Goal: Find specific page/section: Find specific page/section

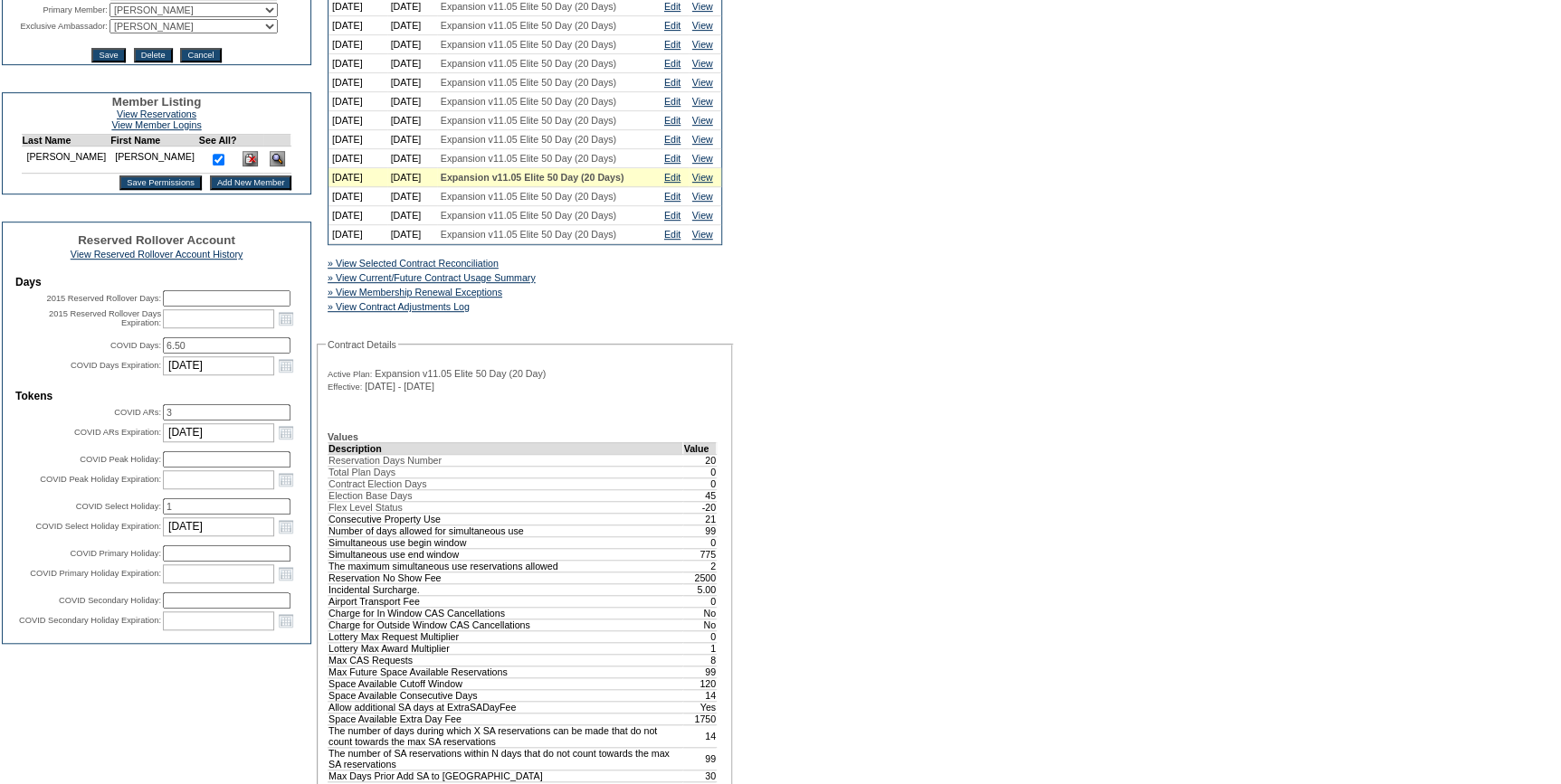
scroll to position [411, 0]
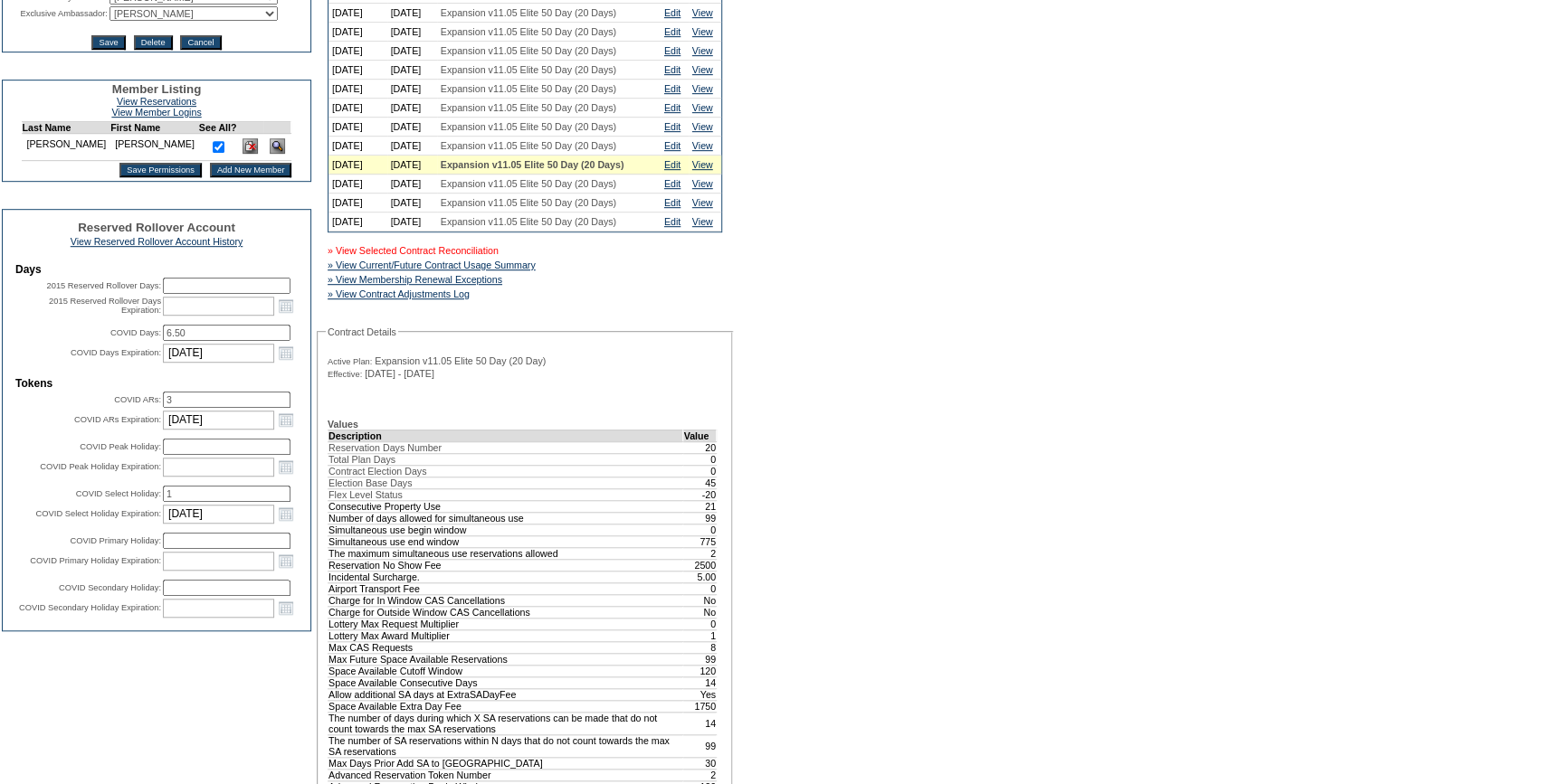
click at [494, 256] on link "» View Selected Contract Reconciliation" at bounding box center [413, 250] width 171 height 11
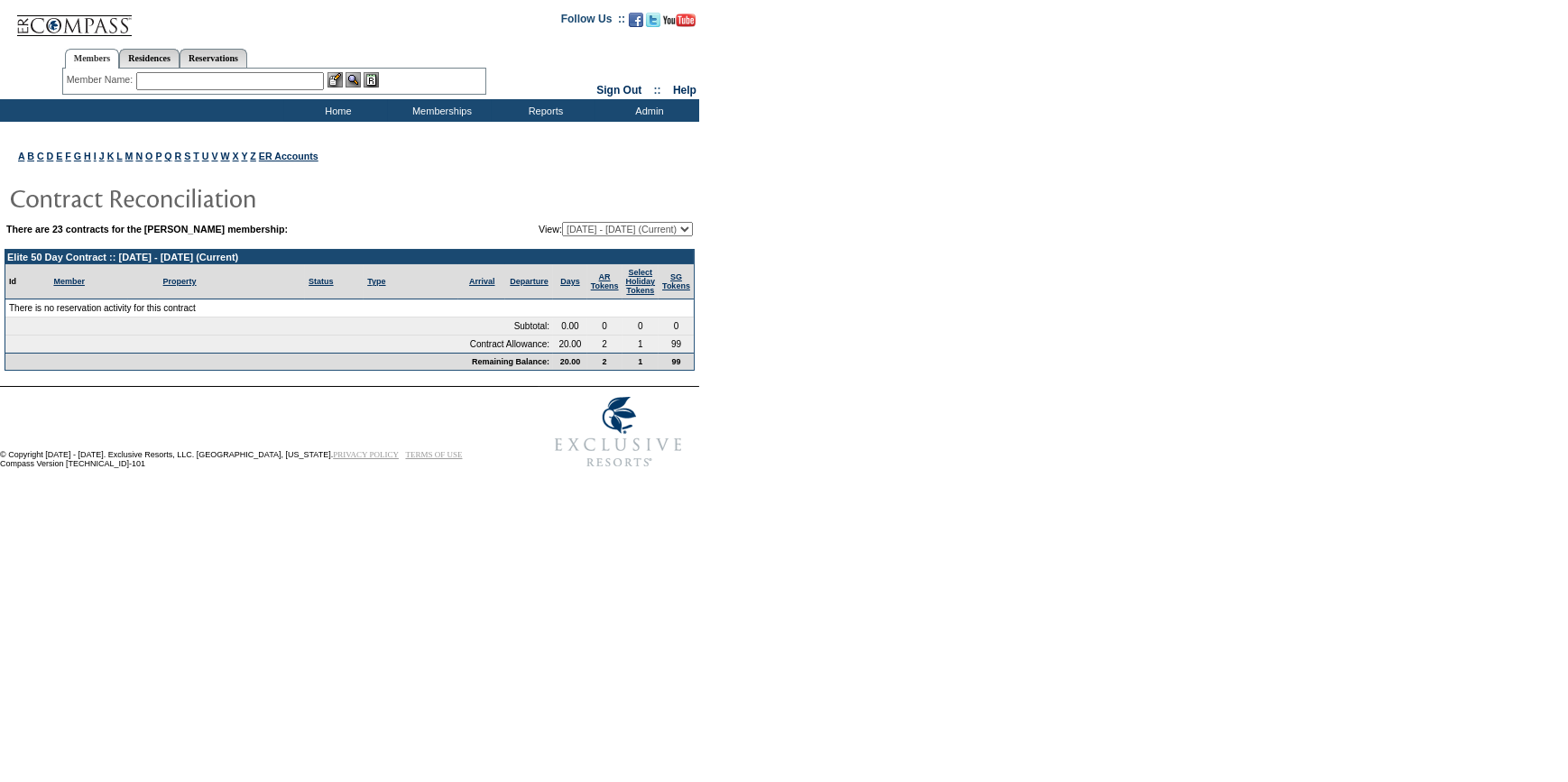
click at [230, 73] on input "text" at bounding box center [230, 81] width 188 height 18
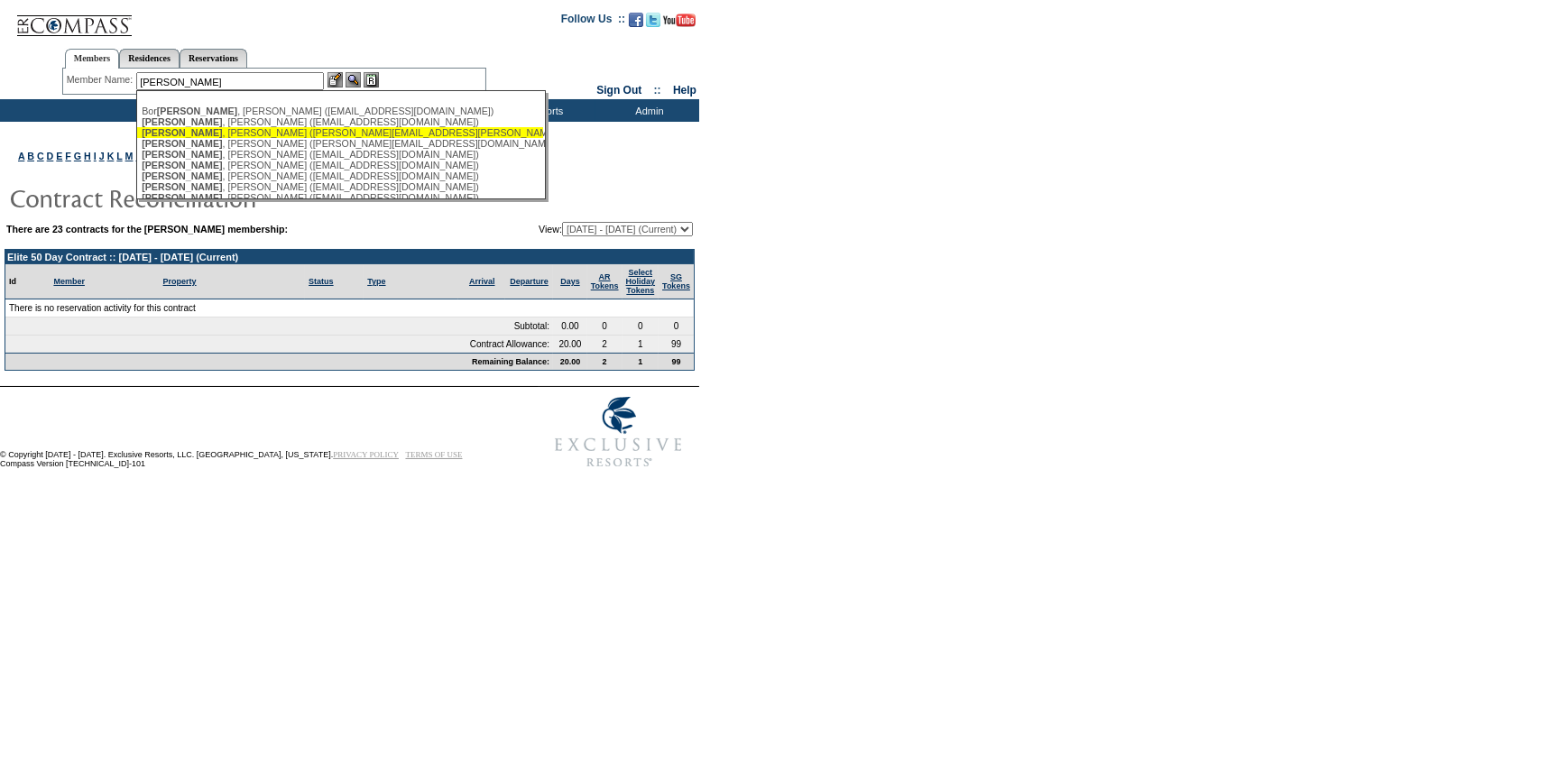
click at [207, 133] on div "Ellis , David (david.w.ellis@ubs.com)" at bounding box center [340, 132] width 397 height 10
type input "Ellis, David (david.w.ellis@ubs.com)"
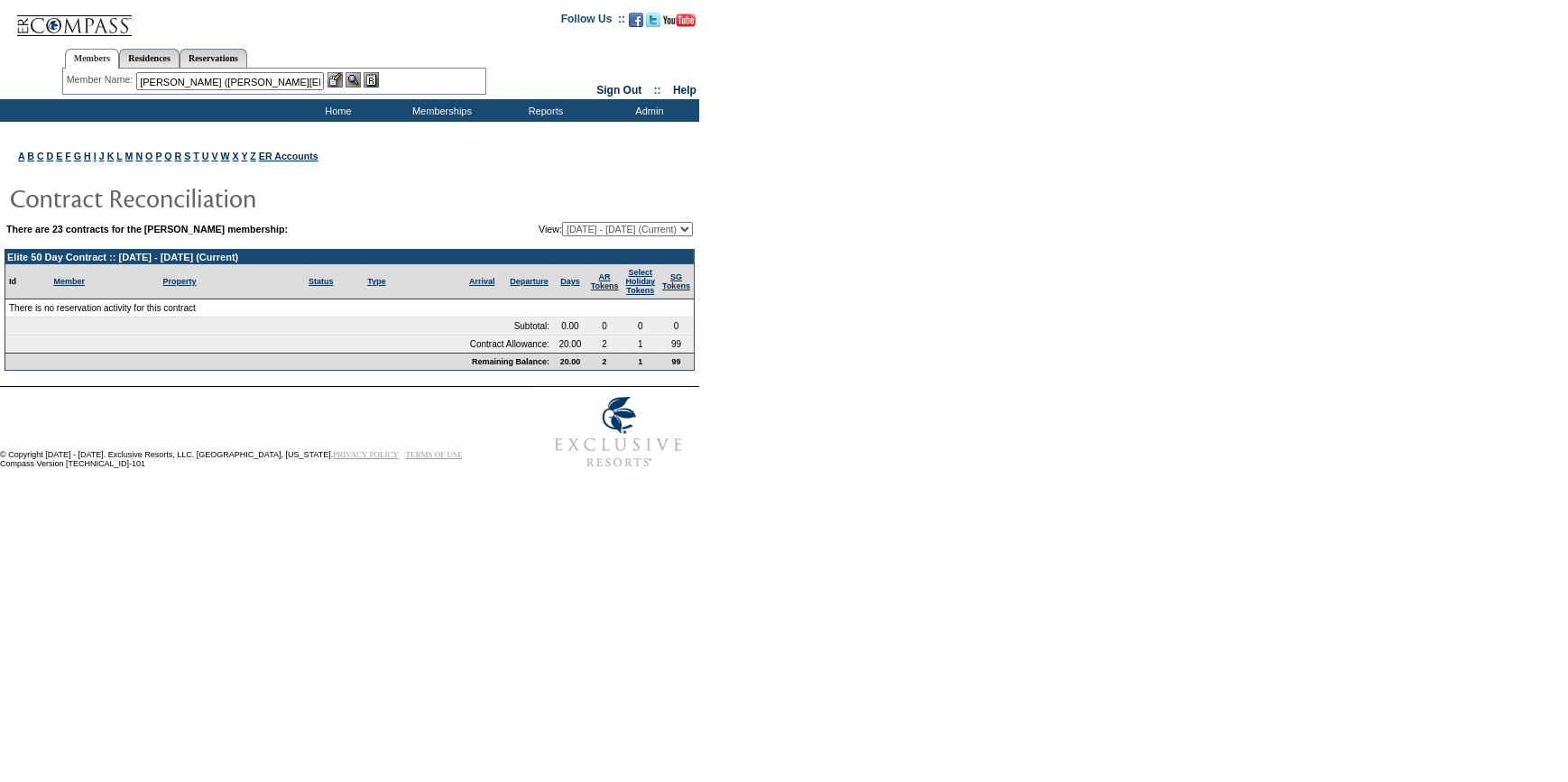
click at [343, 79] on img at bounding box center [335, 80] width 15 height 15
